Goal: Browse casually: Explore the website without a specific task or goal

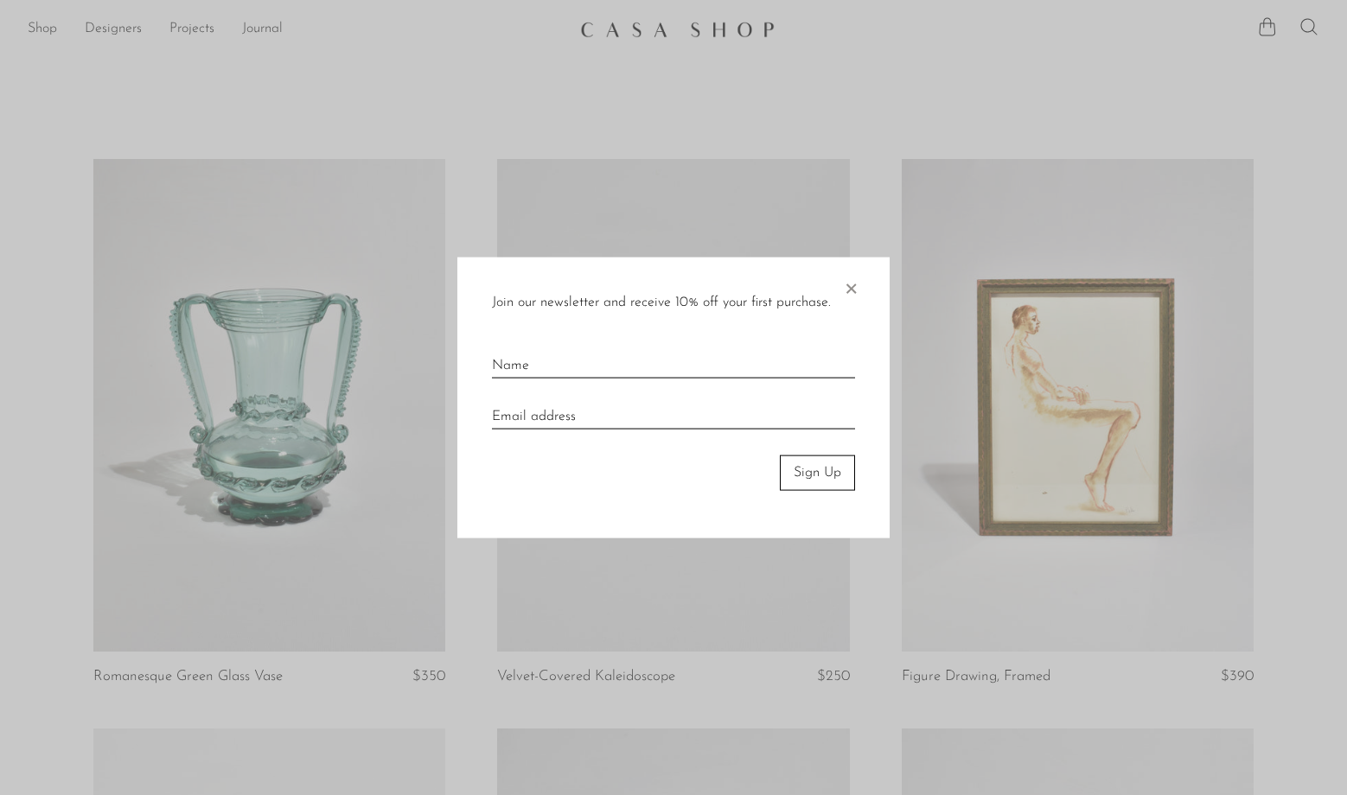
click at [854, 287] on span "×" at bounding box center [850, 285] width 17 height 55
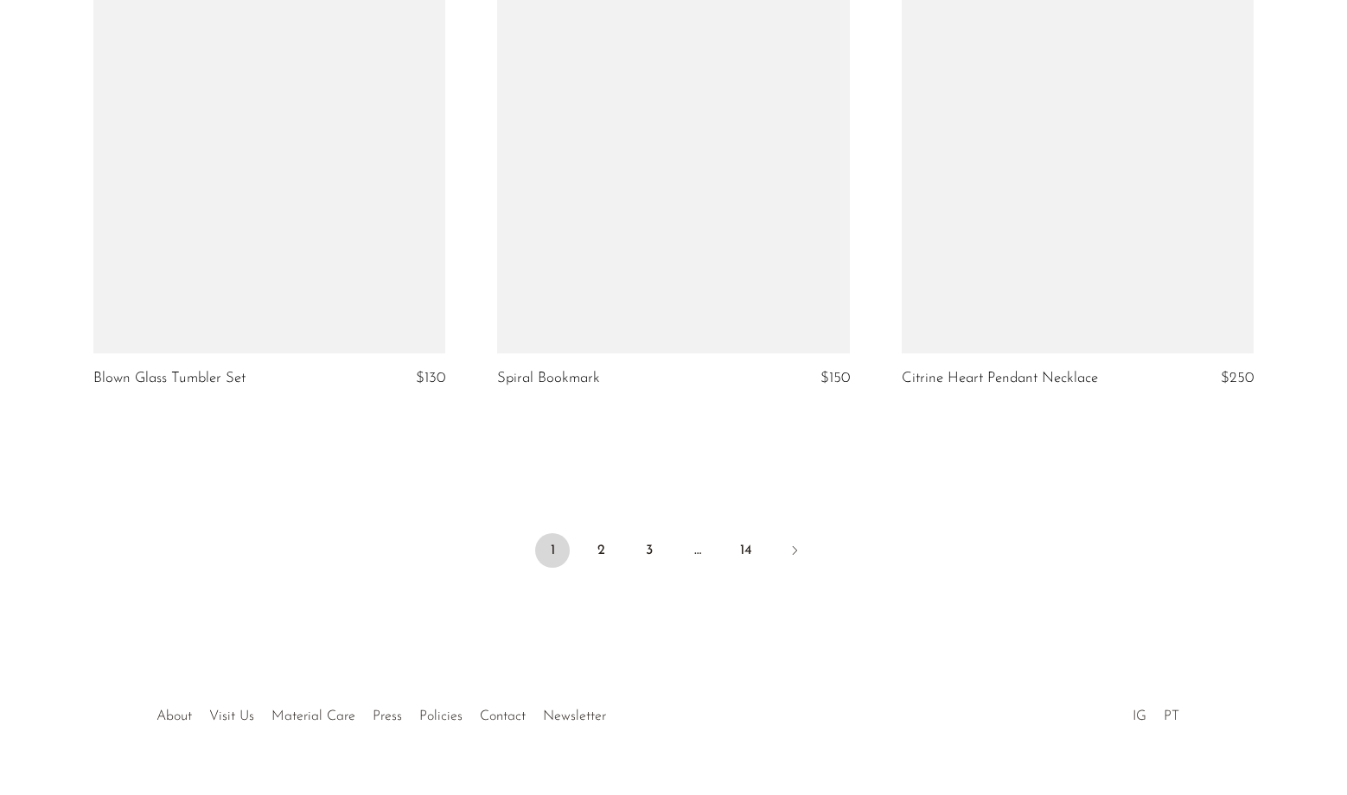
scroll to position [6581, 0]
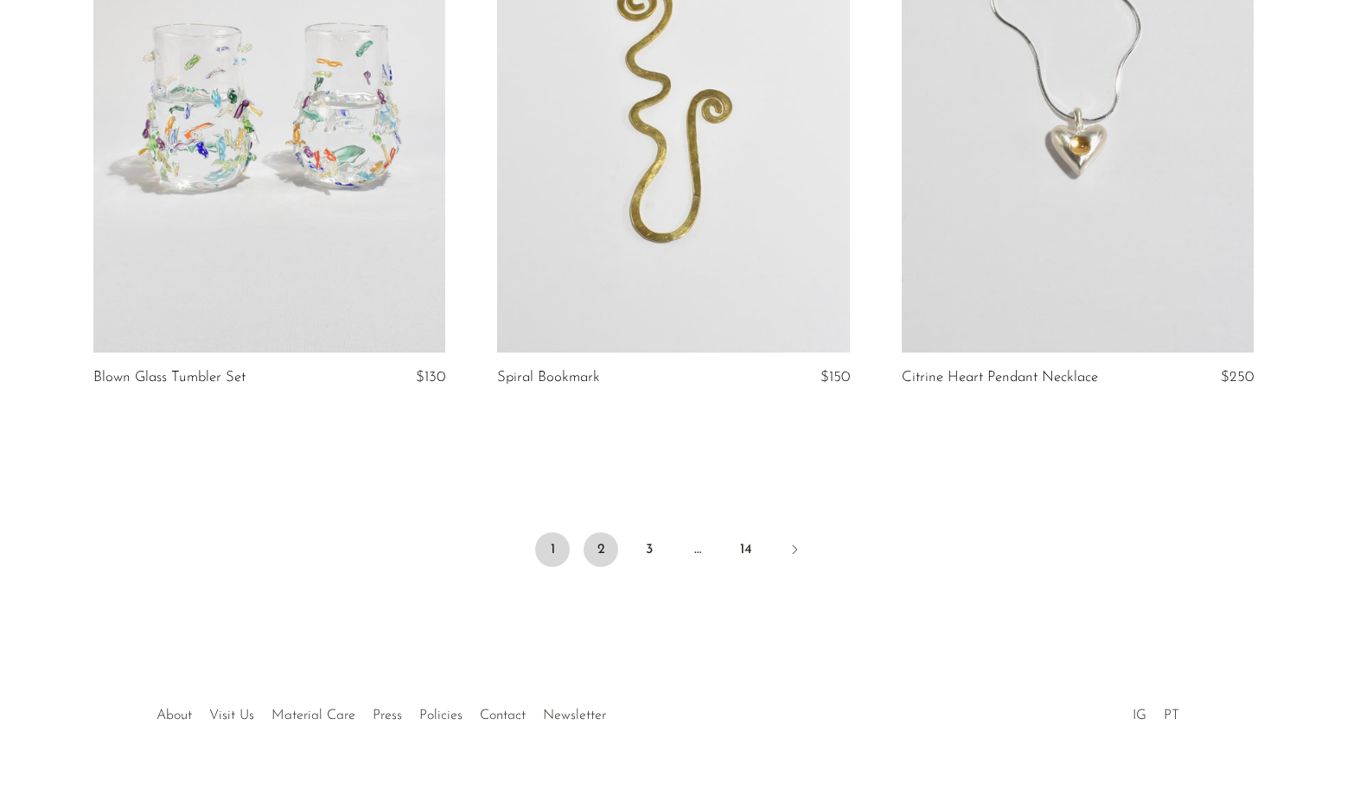
click at [601, 553] on link "2" at bounding box center [601, 550] width 35 height 35
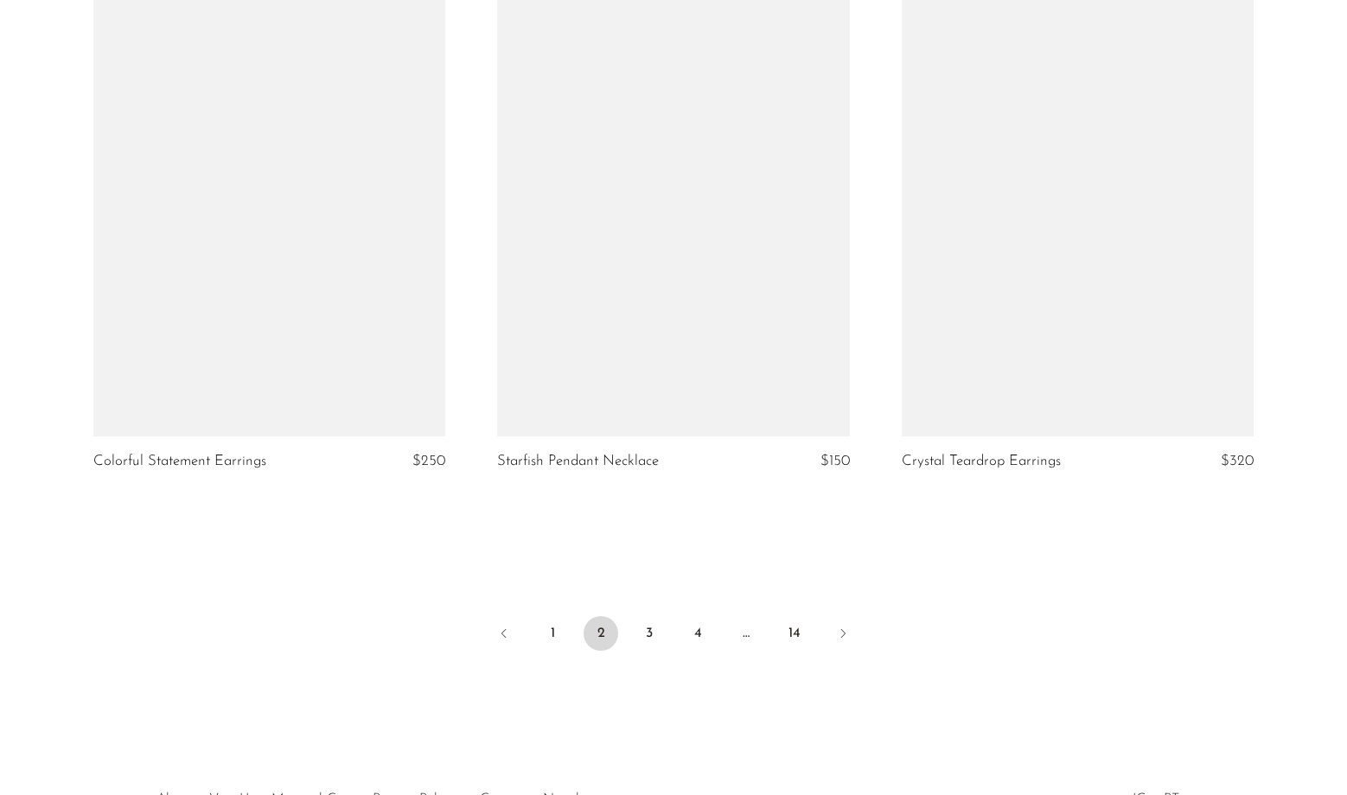
scroll to position [6502, 0]
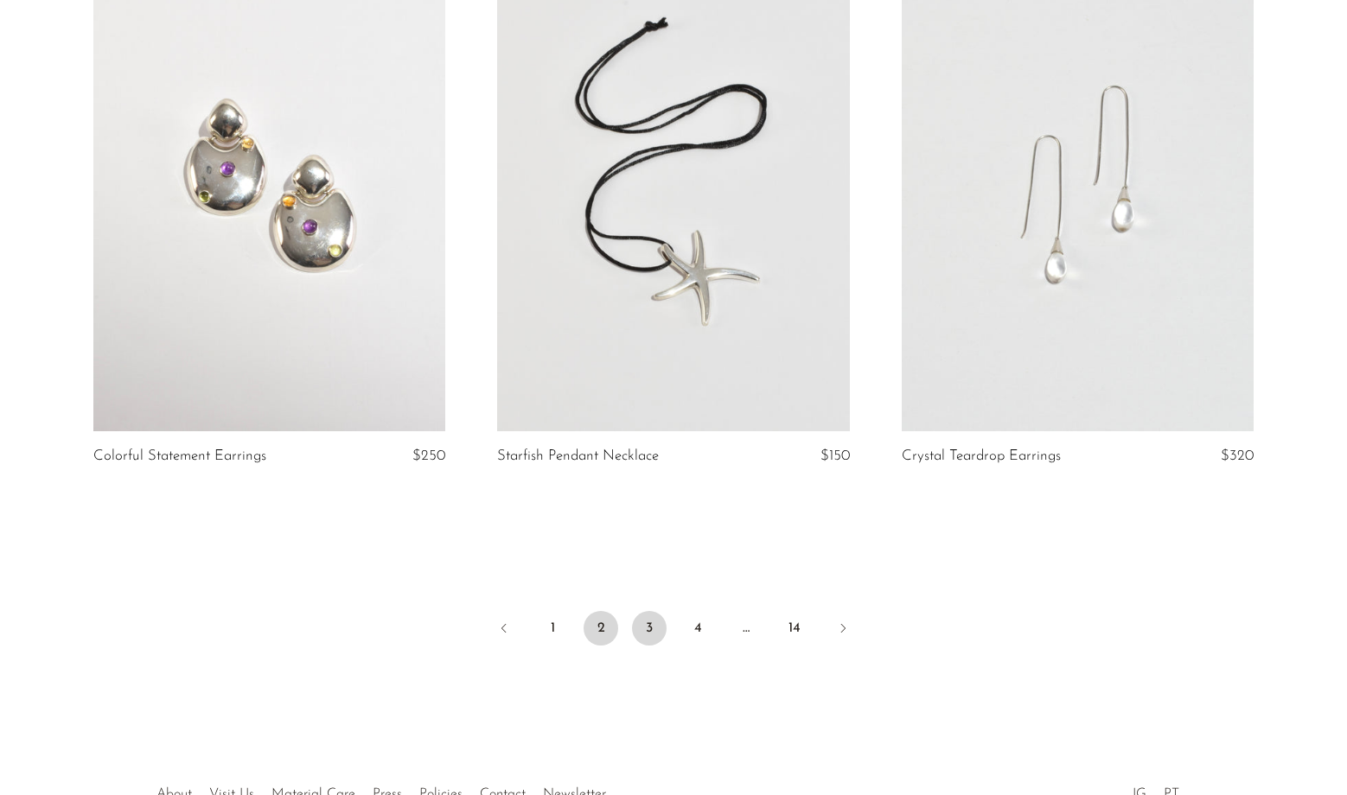
click at [651, 643] on link "3" at bounding box center [649, 628] width 35 height 35
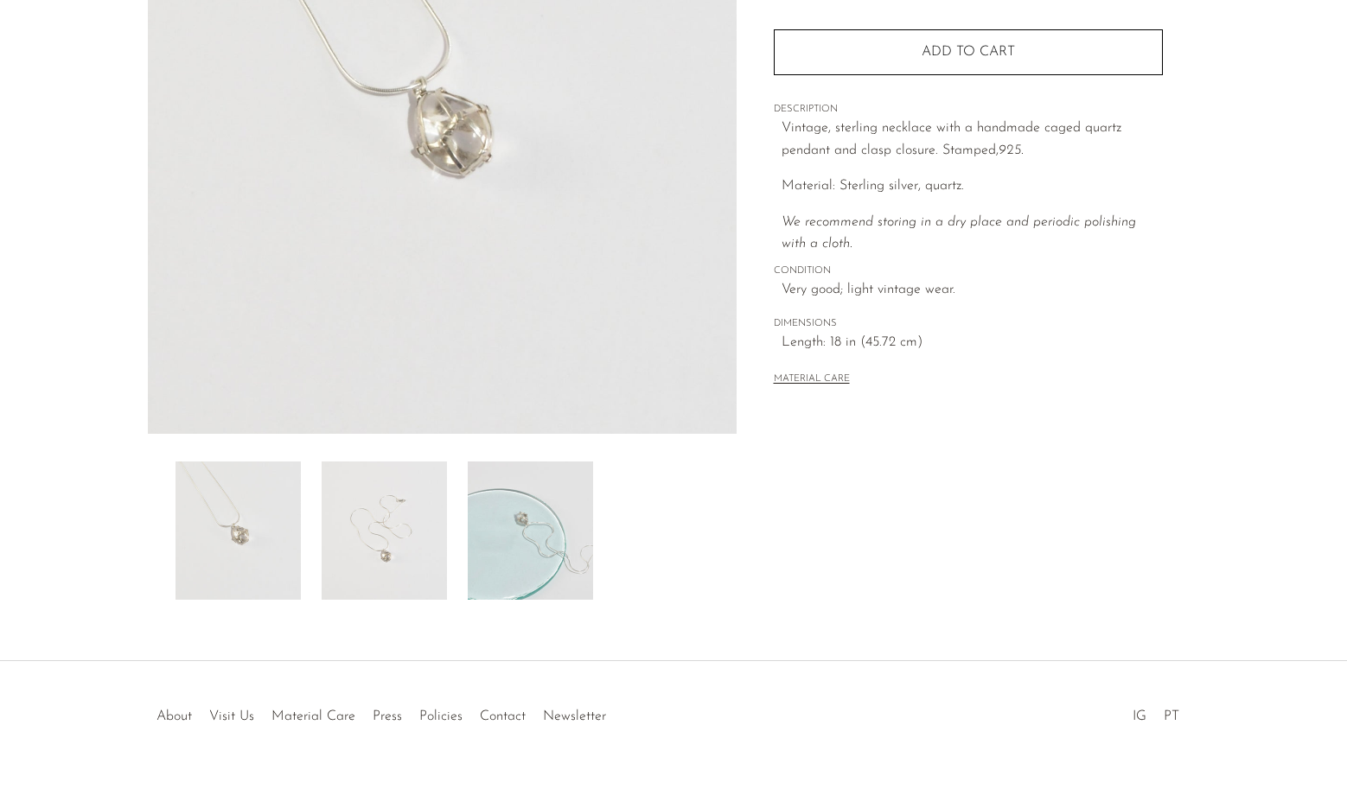
scroll to position [330, 0]
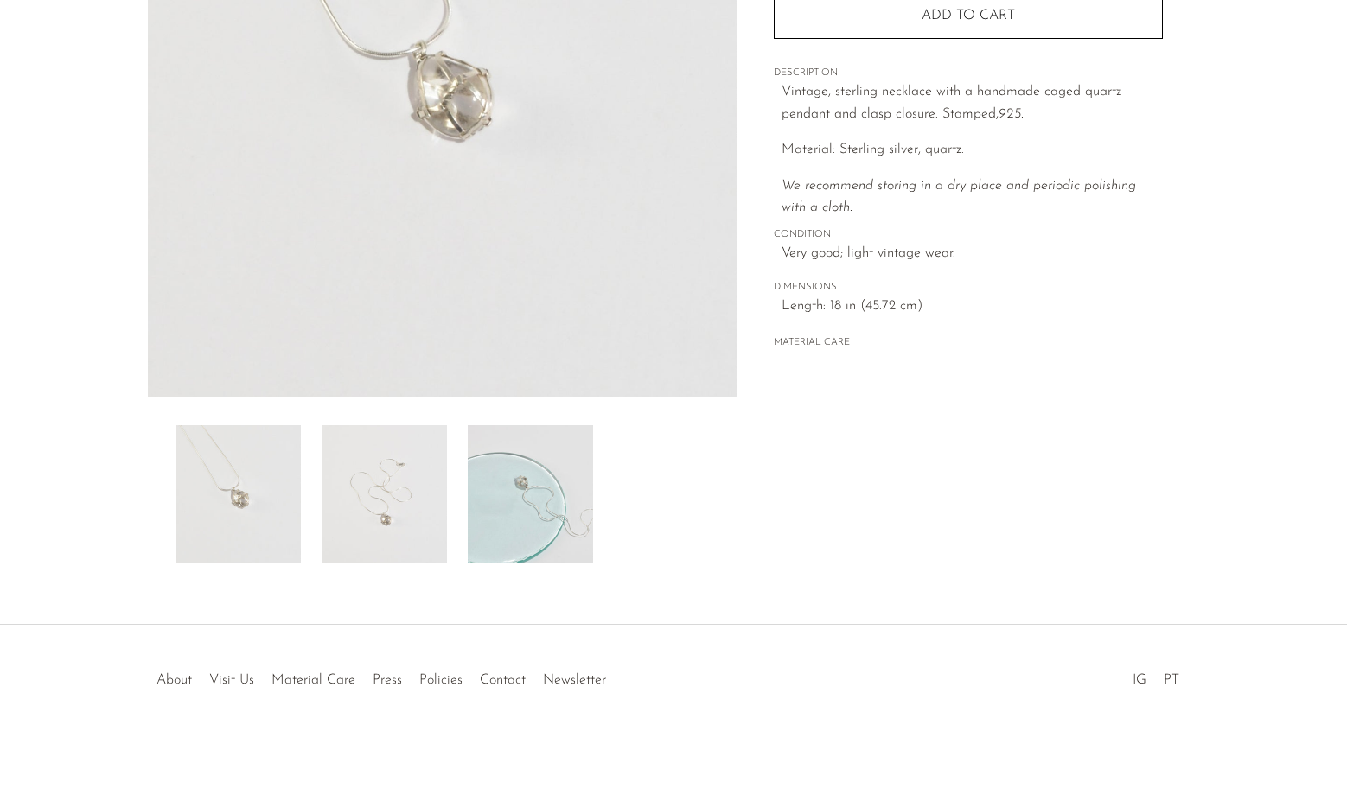
click at [582, 466] on img at bounding box center [530, 494] width 125 height 138
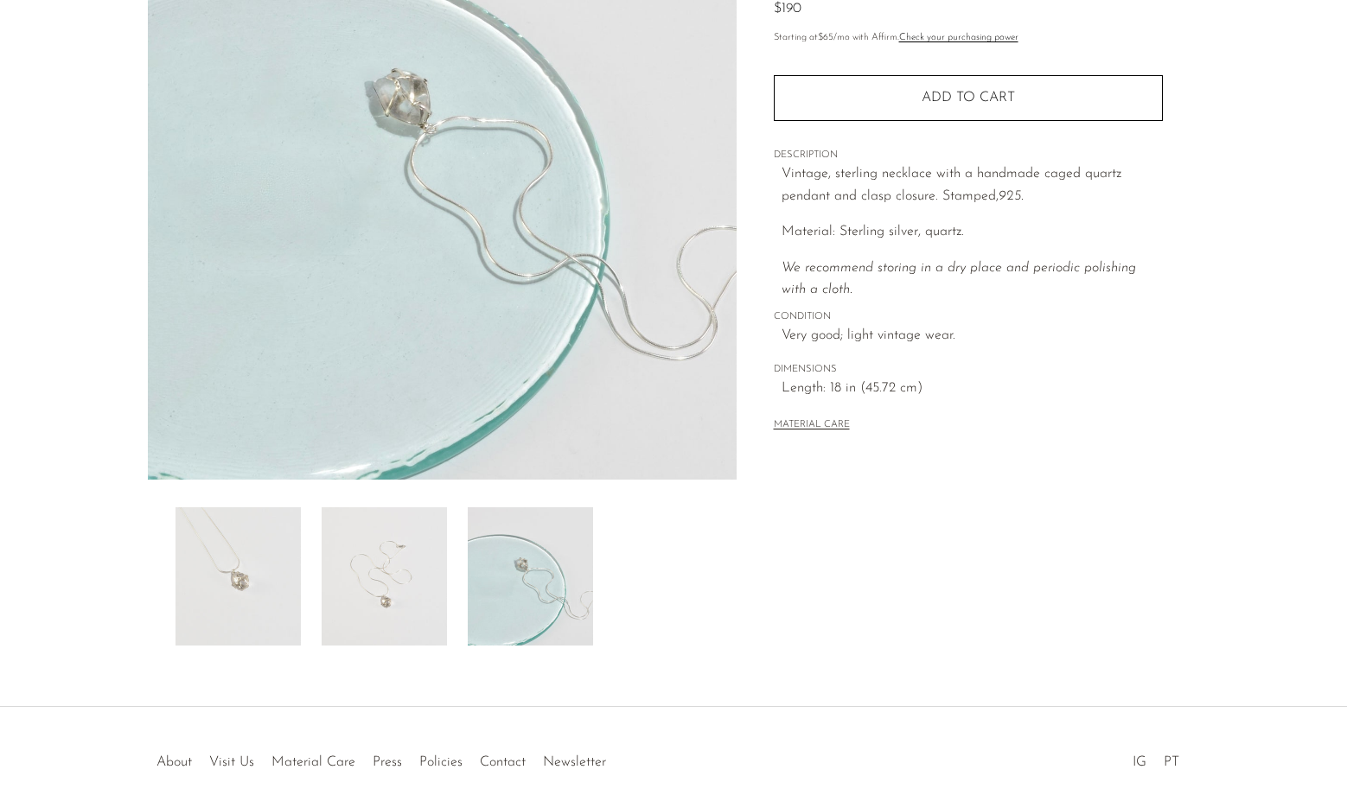
scroll to position [242, 0]
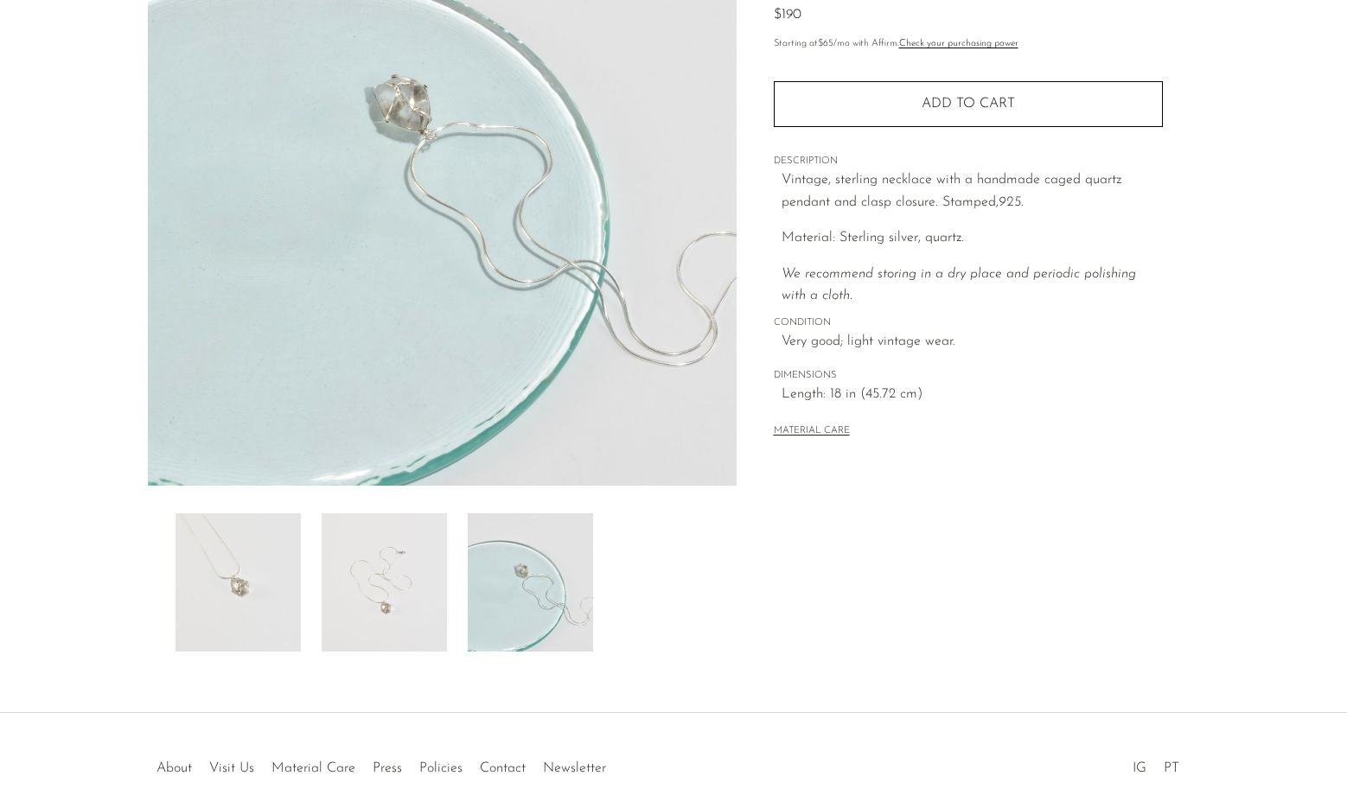
click at [387, 584] on img at bounding box center [384, 583] width 125 height 138
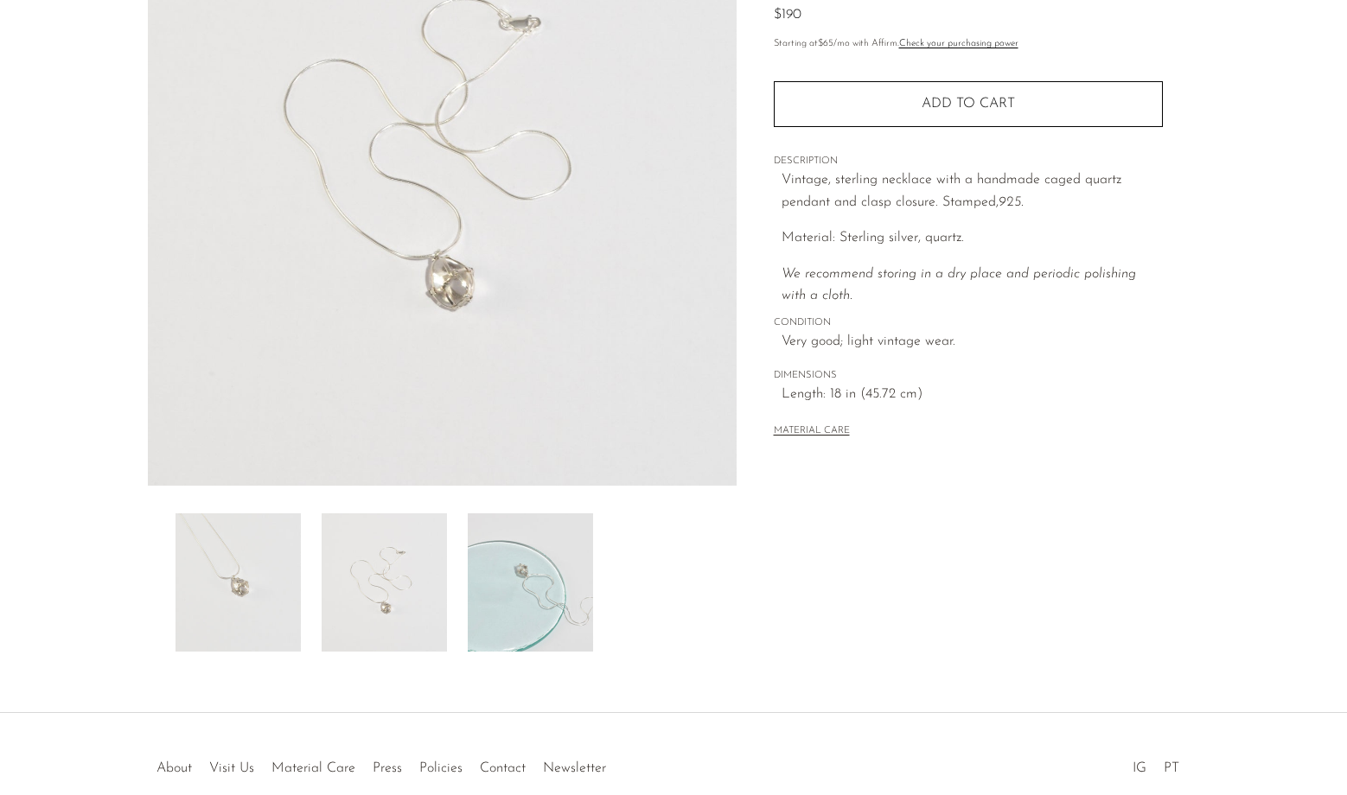
click at [210, 597] on img at bounding box center [238, 583] width 125 height 138
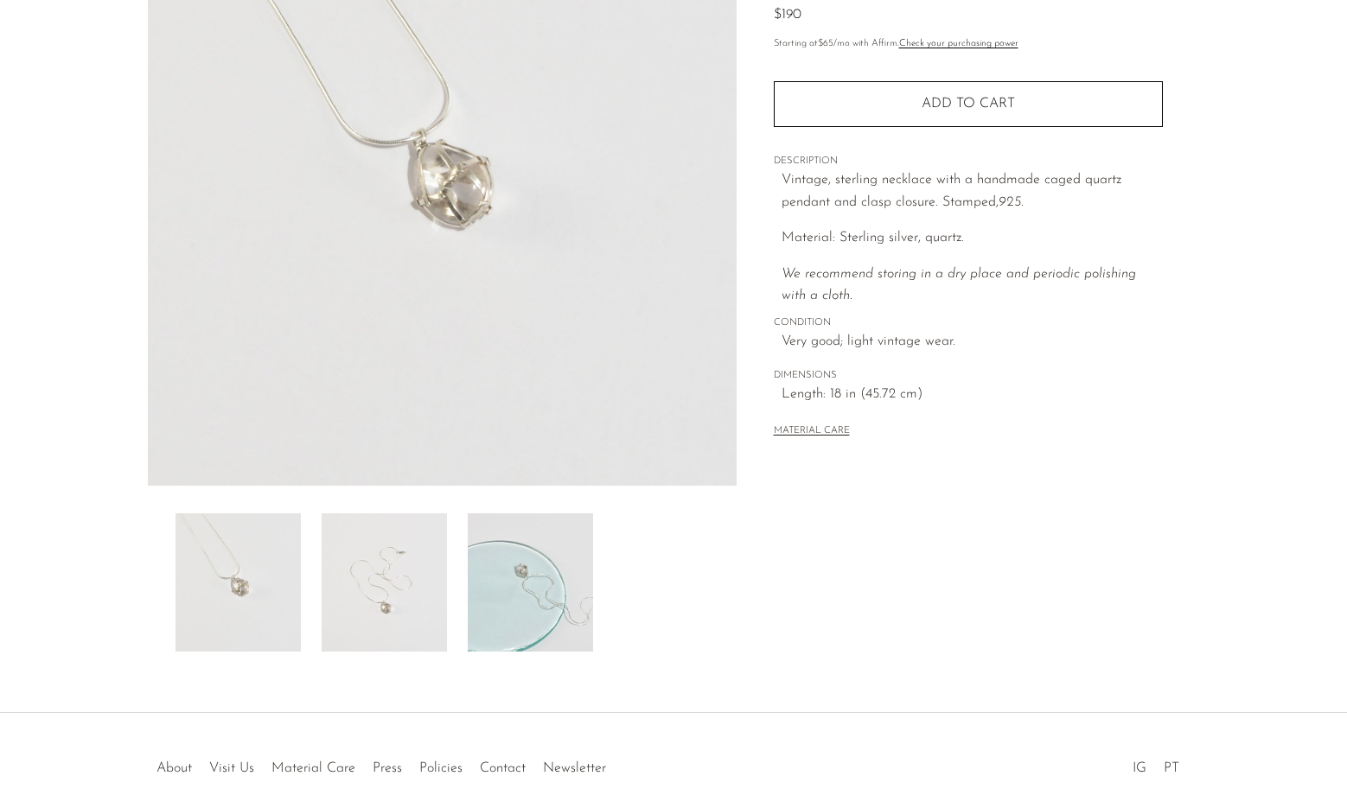
click at [521, 564] on img at bounding box center [530, 583] width 125 height 138
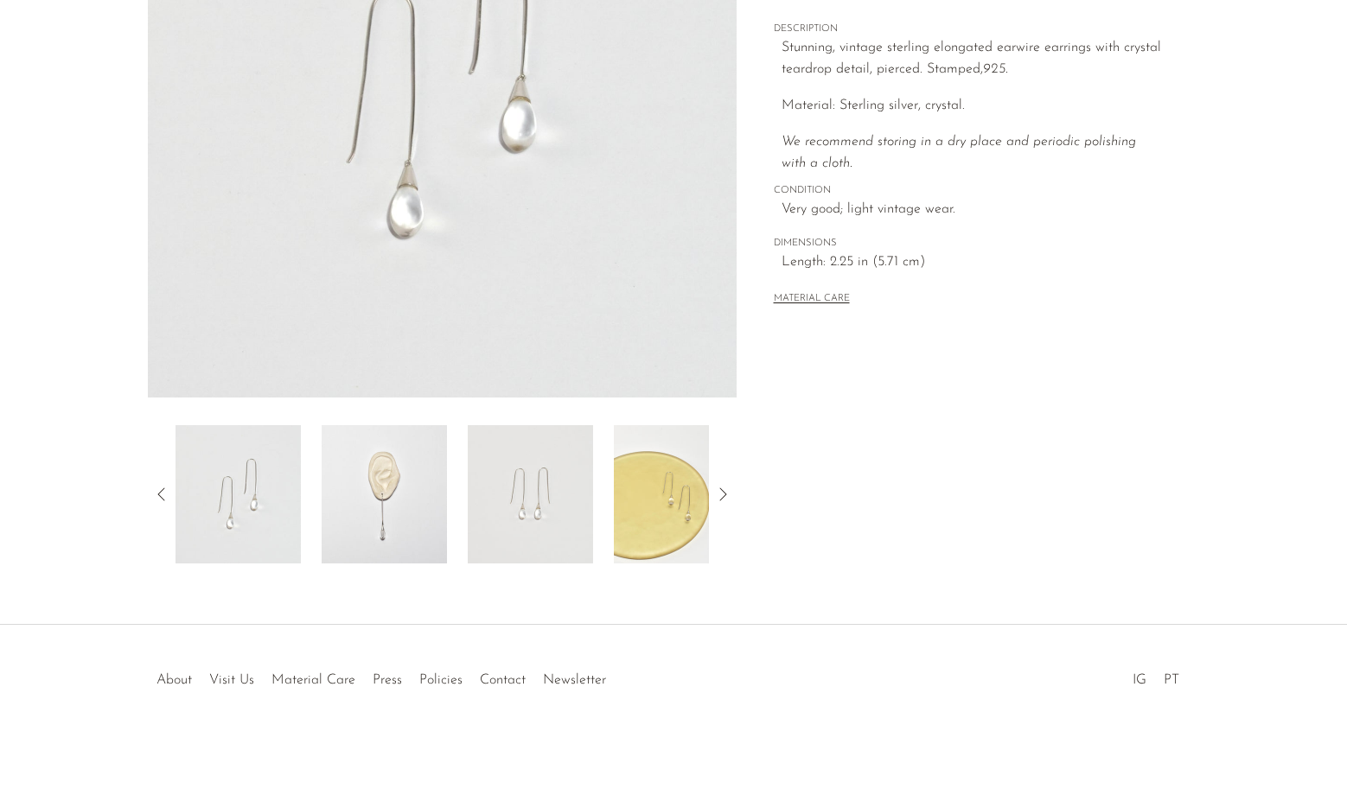
click at [533, 513] on img at bounding box center [530, 494] width 125 height 138
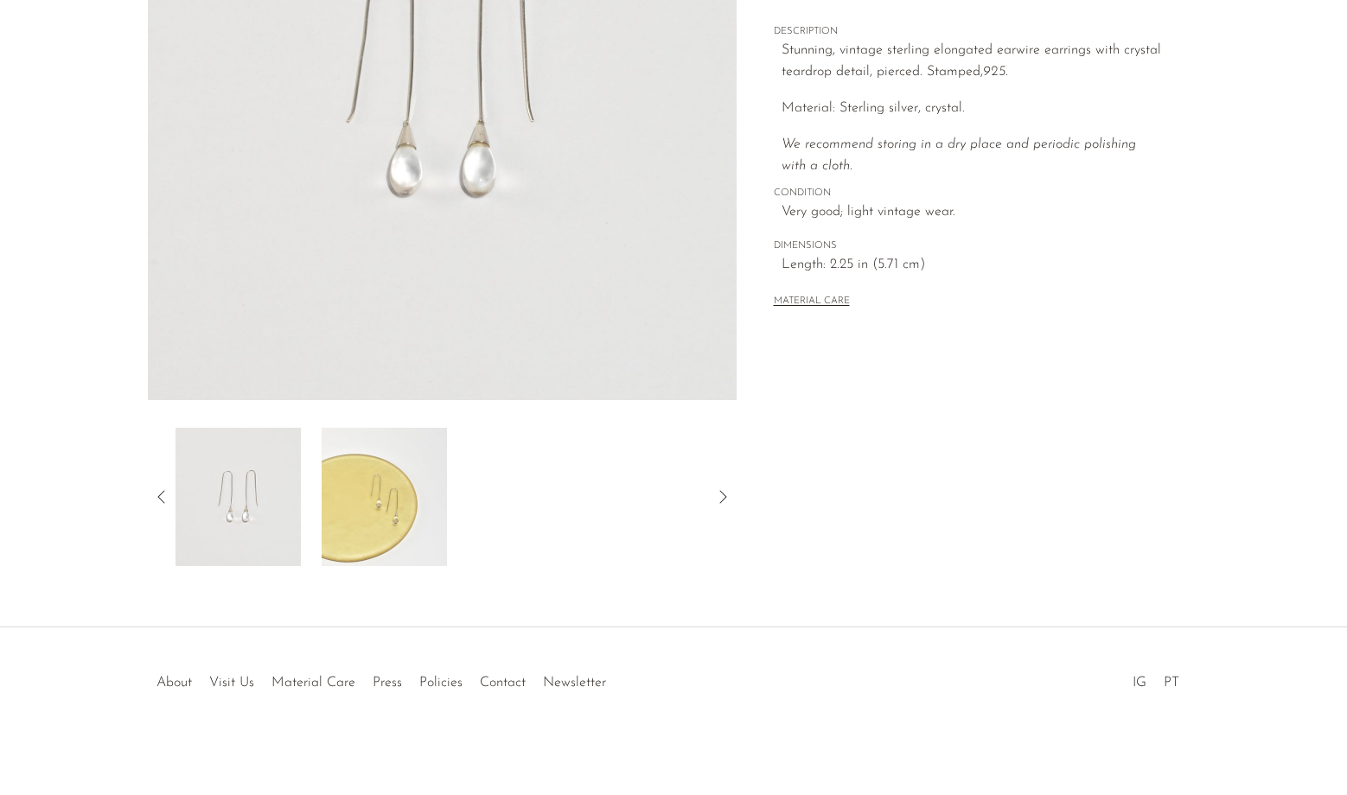
click at [399, 497] on img at bounding box center [384, 497] width 125 height 138
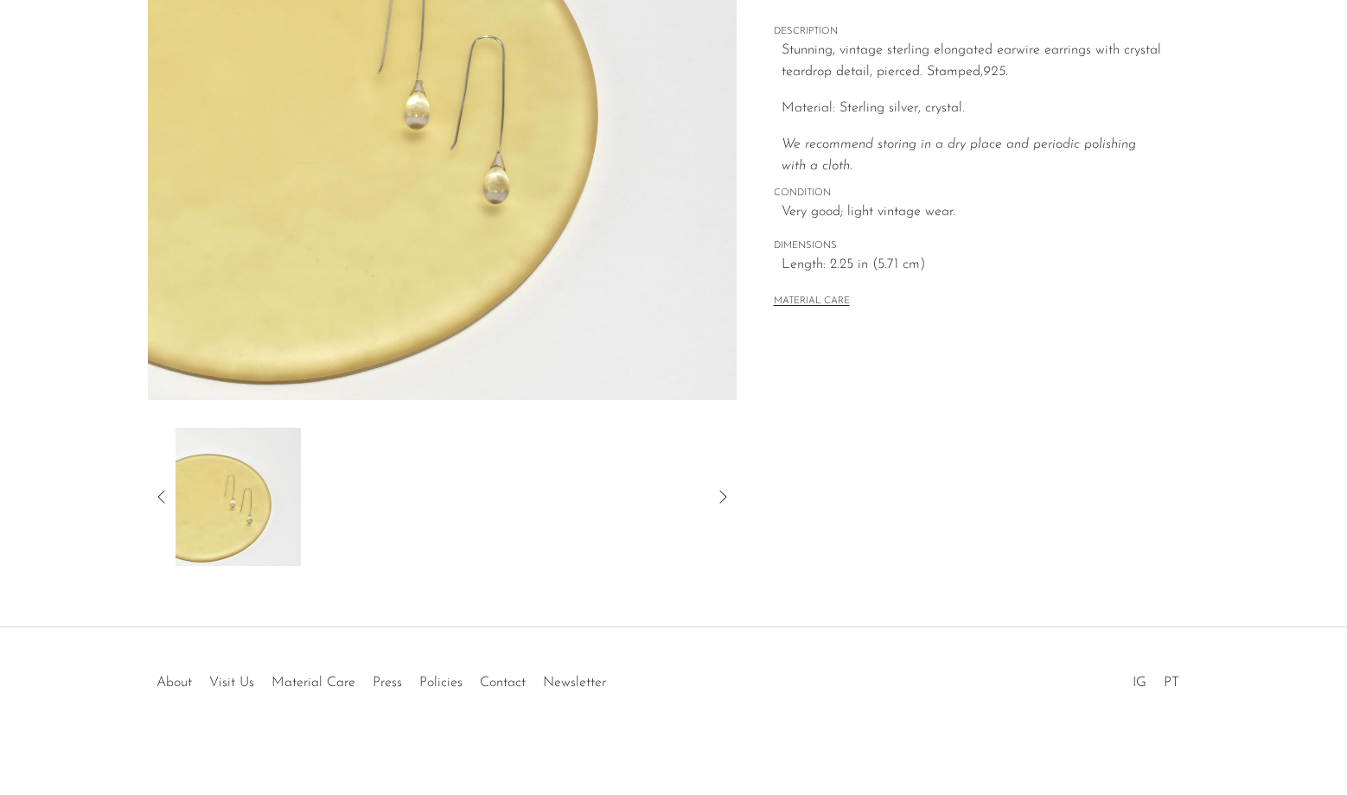
click at [163, 478] on div at bounding box center [442, 497] width 589 height 138
click at [163, 479] on div at bounding box center [442, 497] width 589 height 138
click at [161, 499] on icon at bounding box center [161, 497] width 21 height 21
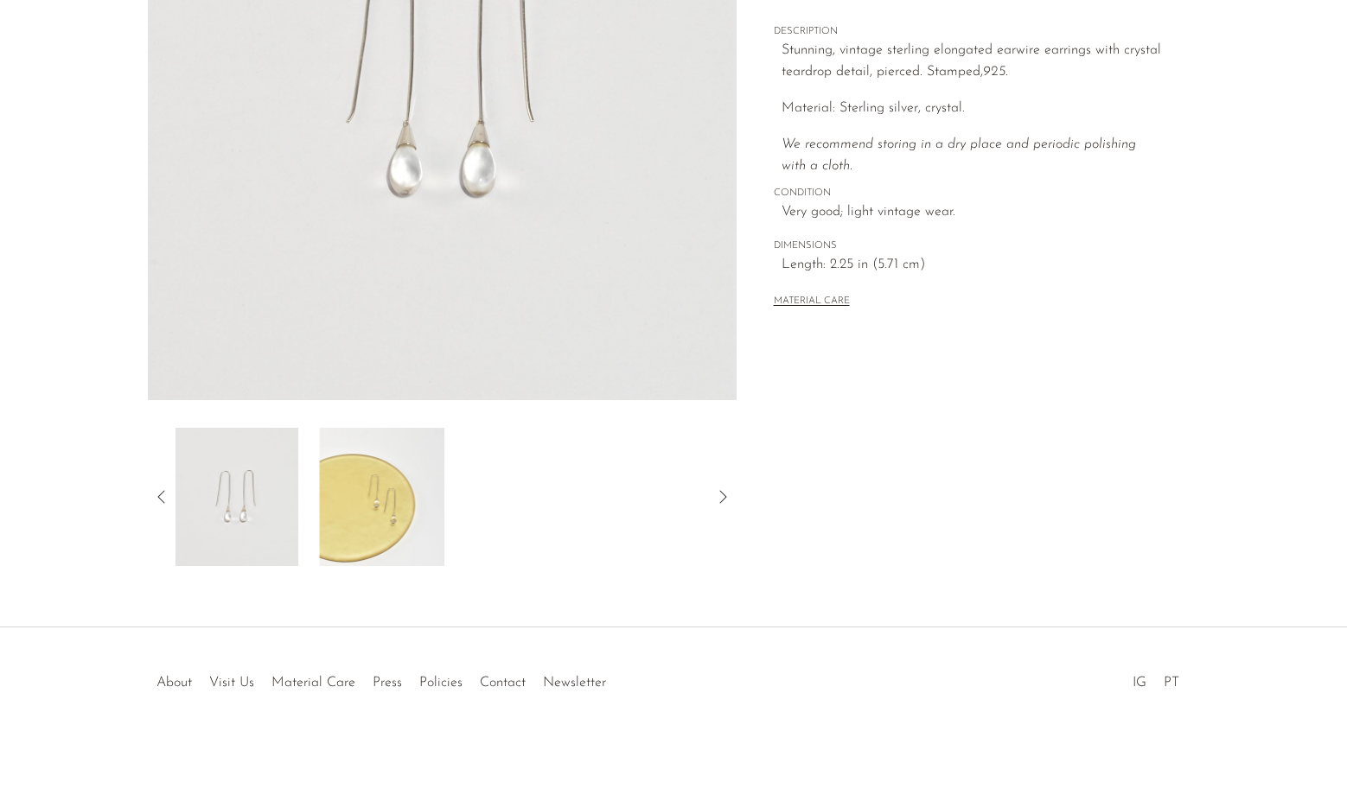
click at [161, 499] on icon at bounding box center [161, 497] width 21 height 21
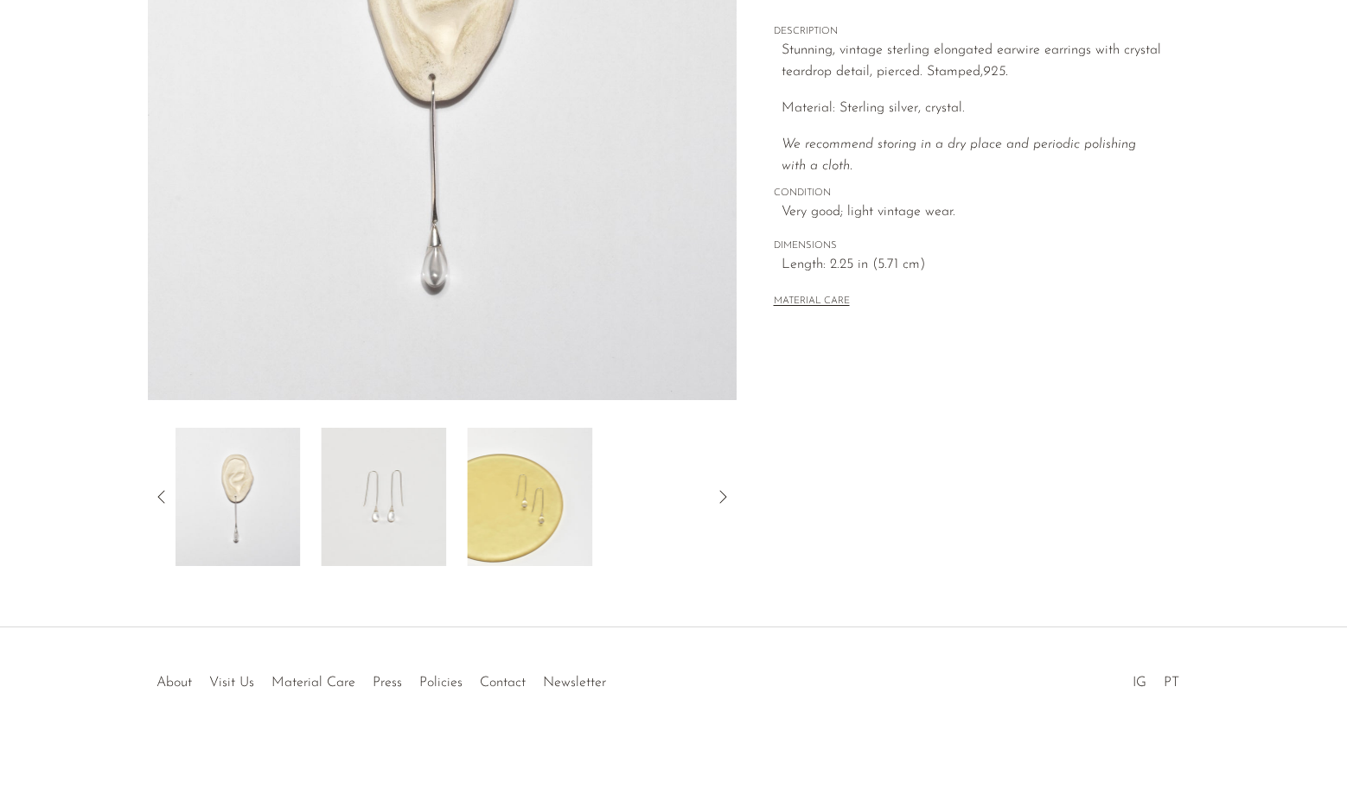
click at [289, 504] on img at bounding box center [237, 497] width 125 height 138
click at [274, 504] on img at bounding box center [238, 497] width 125 height 138
click at [260, 503] on img at bounding box center [238, 497] width 125 height 138
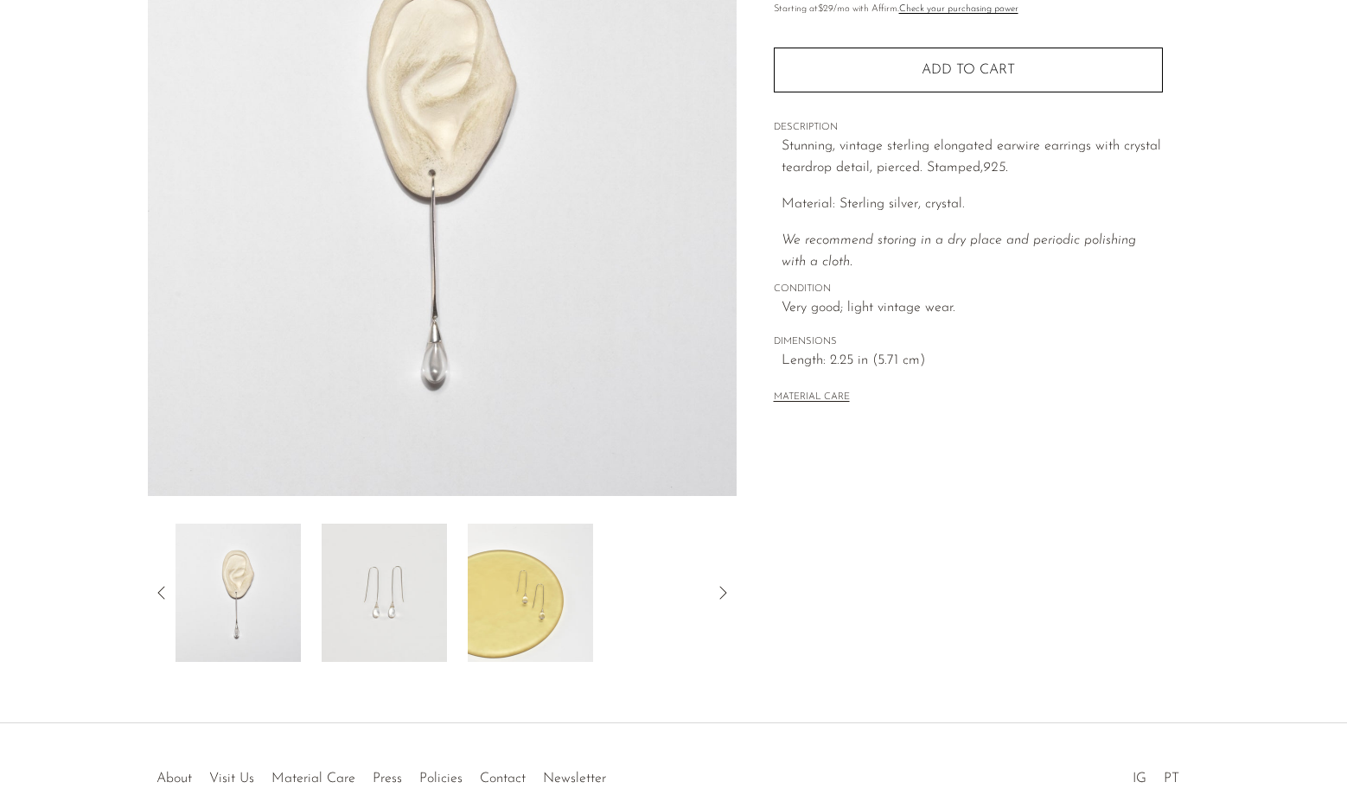
scroll to position [117, 0]
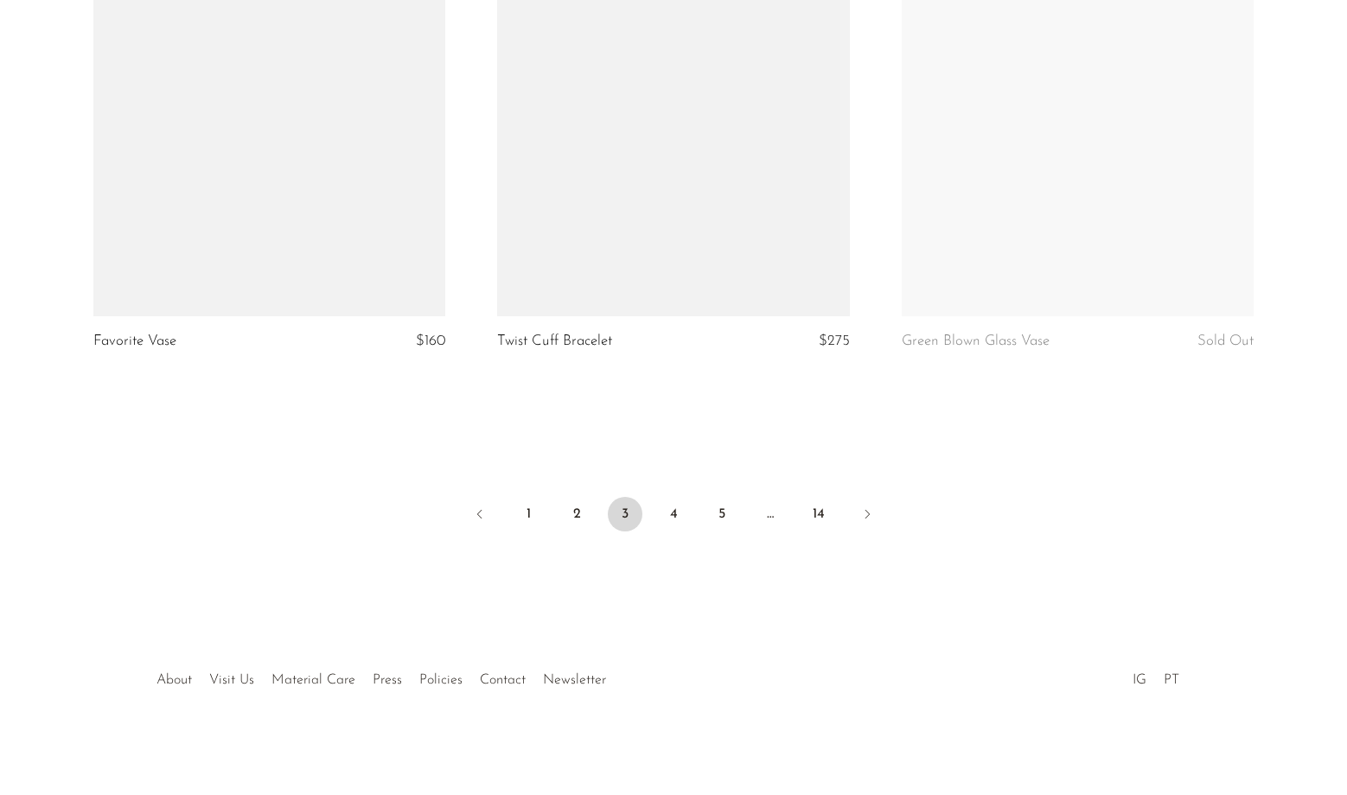
scroll to position [6633, 0]
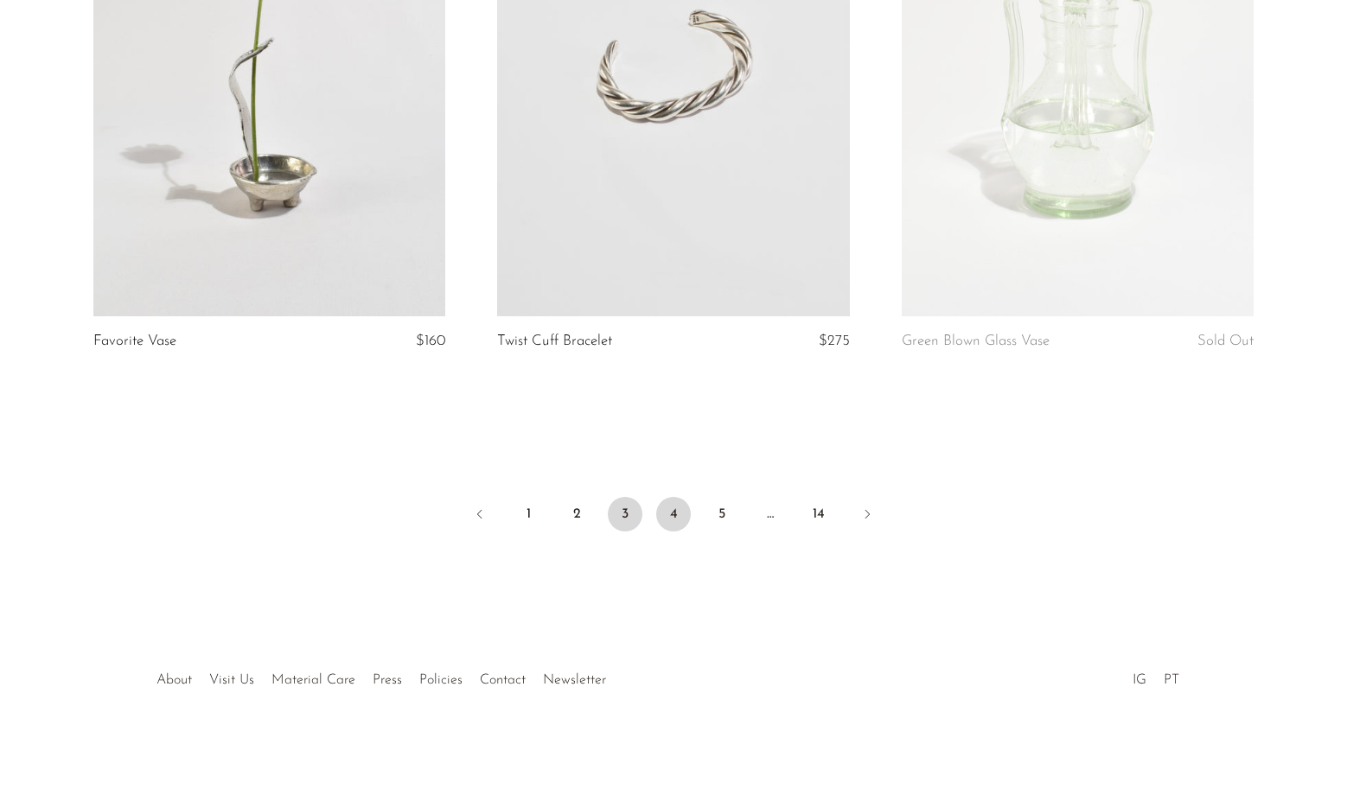
click at [677, 516] on link "4" at bounding box center [673, 514] width 35 height 35
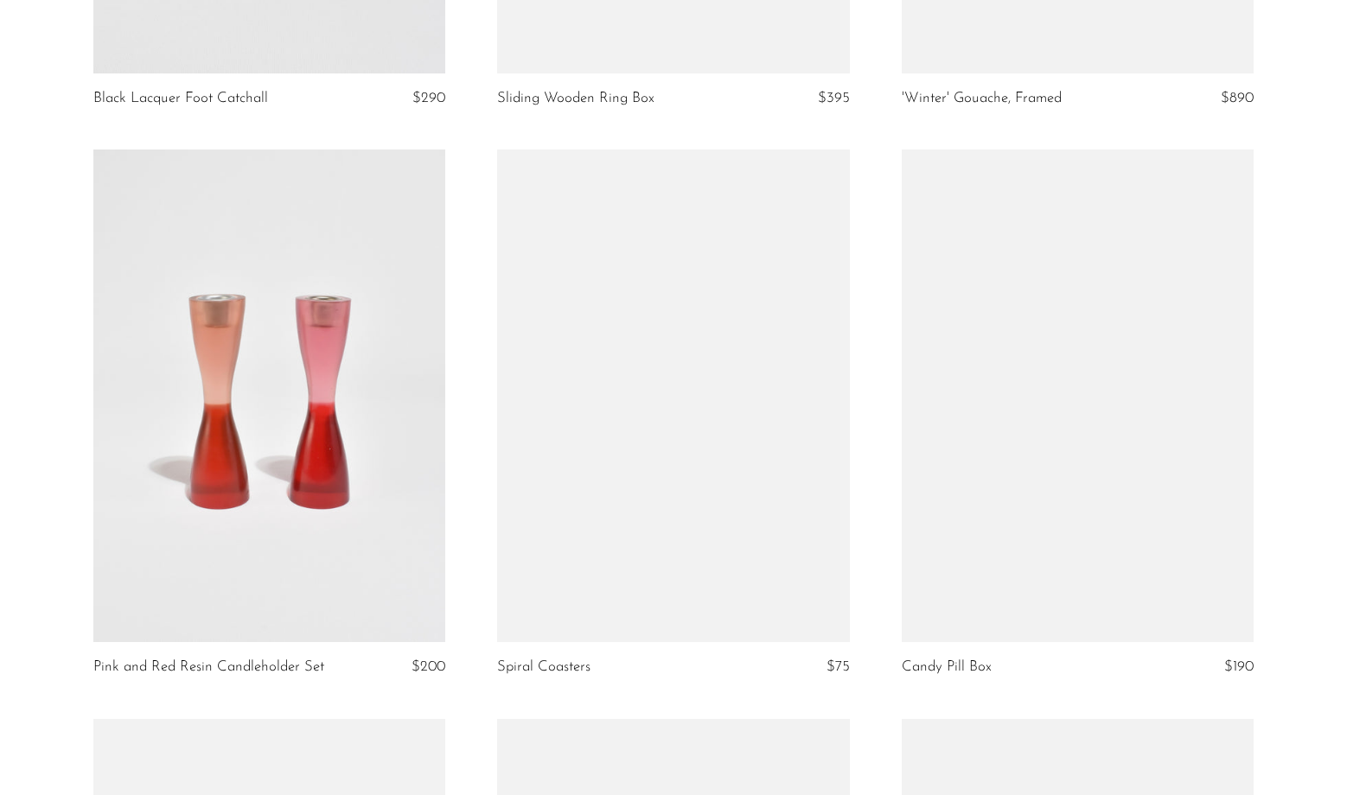
scroll to position [2896, 0]
